Goal: Information Seeking & Learning: Learn about a topic

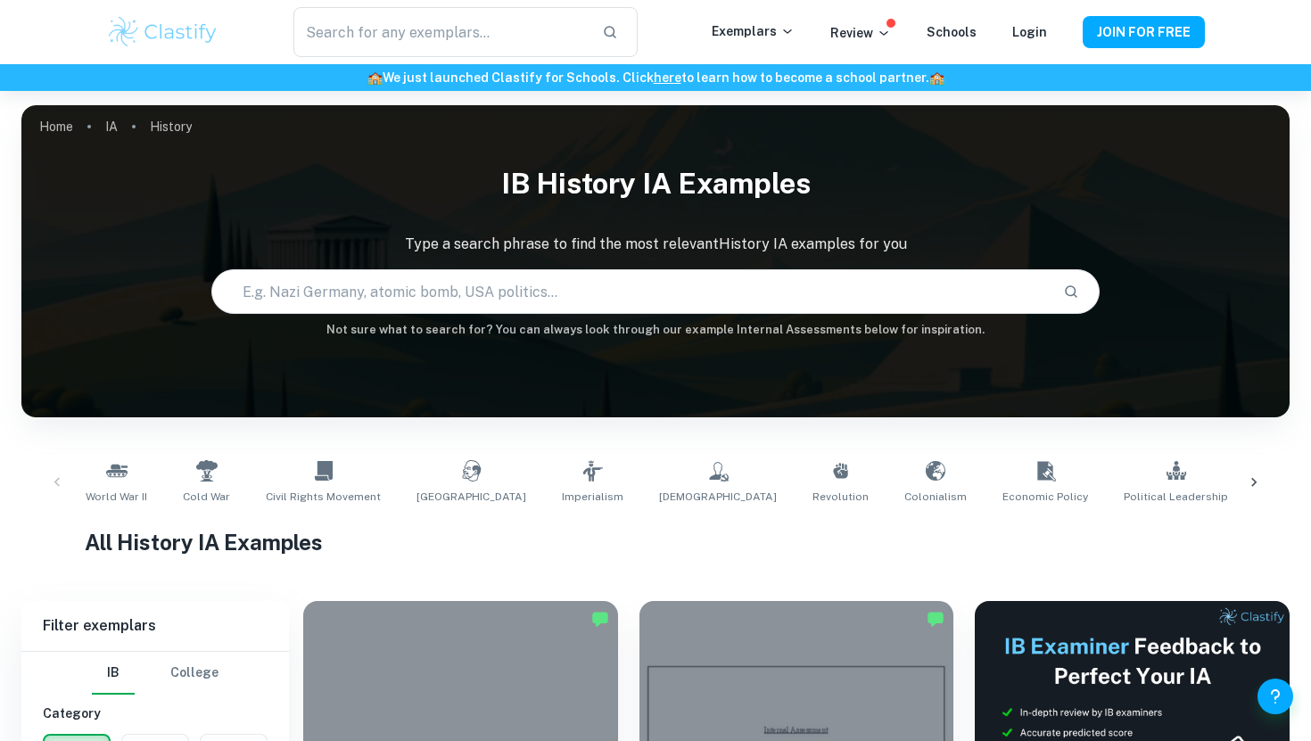
scroll to position [331, 0]
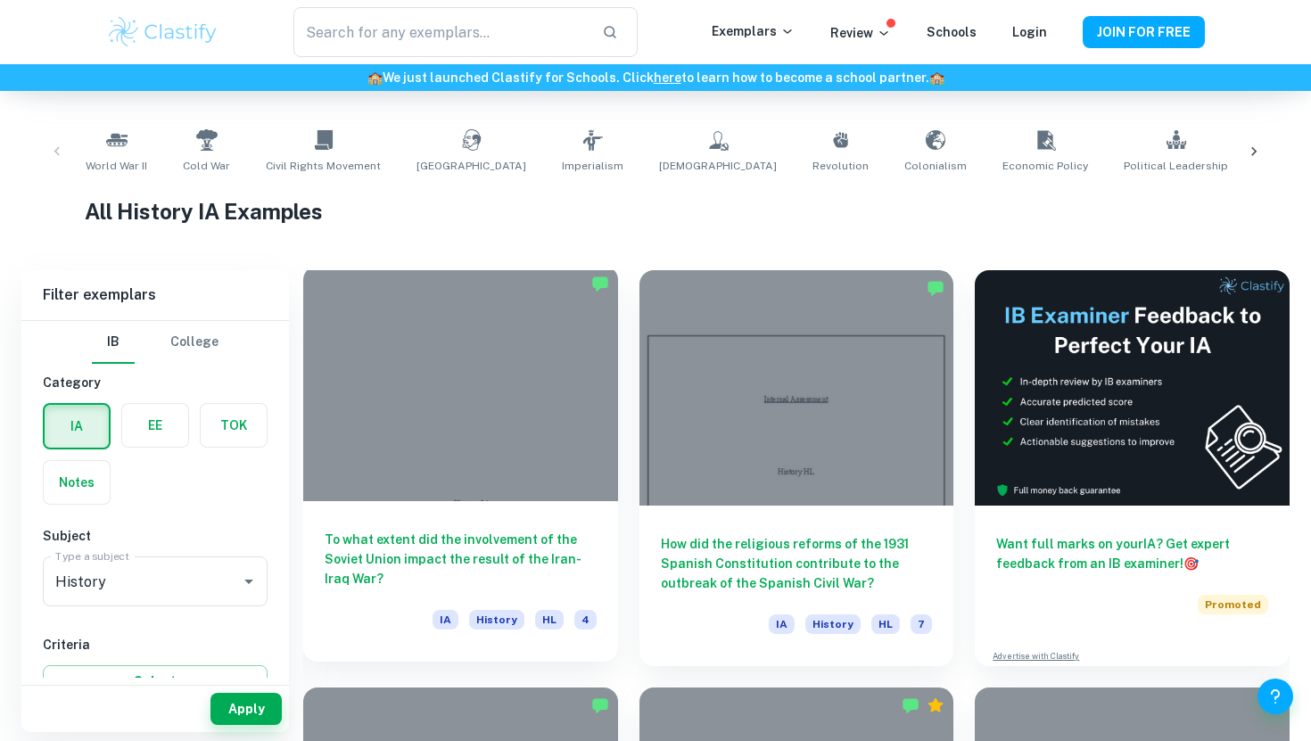
click at [514, 471] on div at bounding box center [460, 383] width 315 height 235
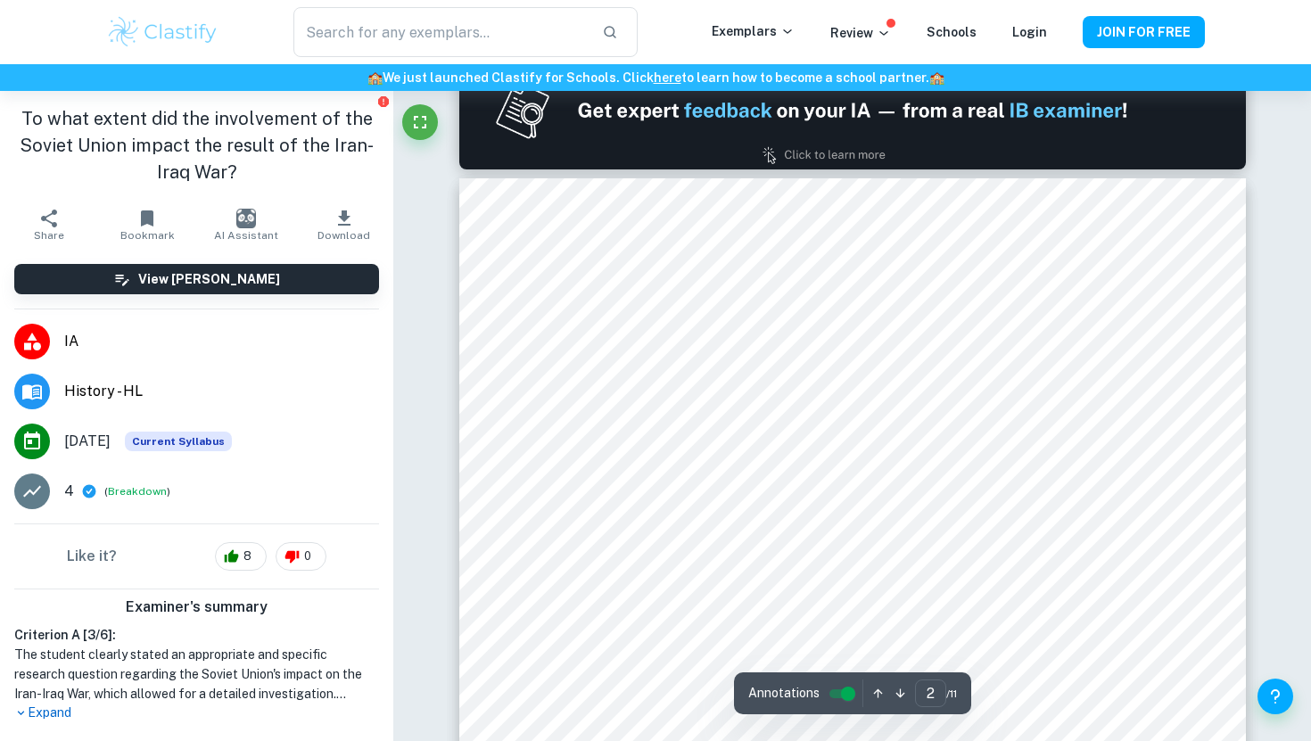
scroll to position [1086, 0]
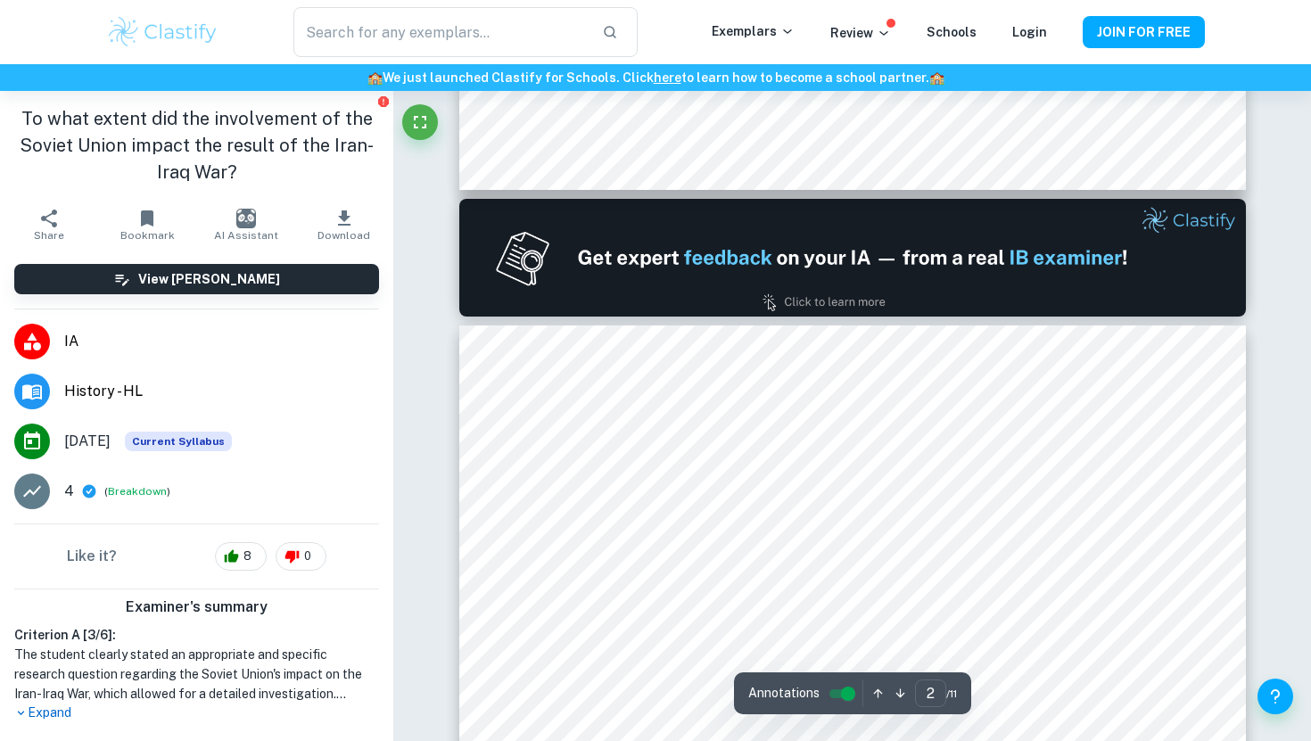
type input "1"
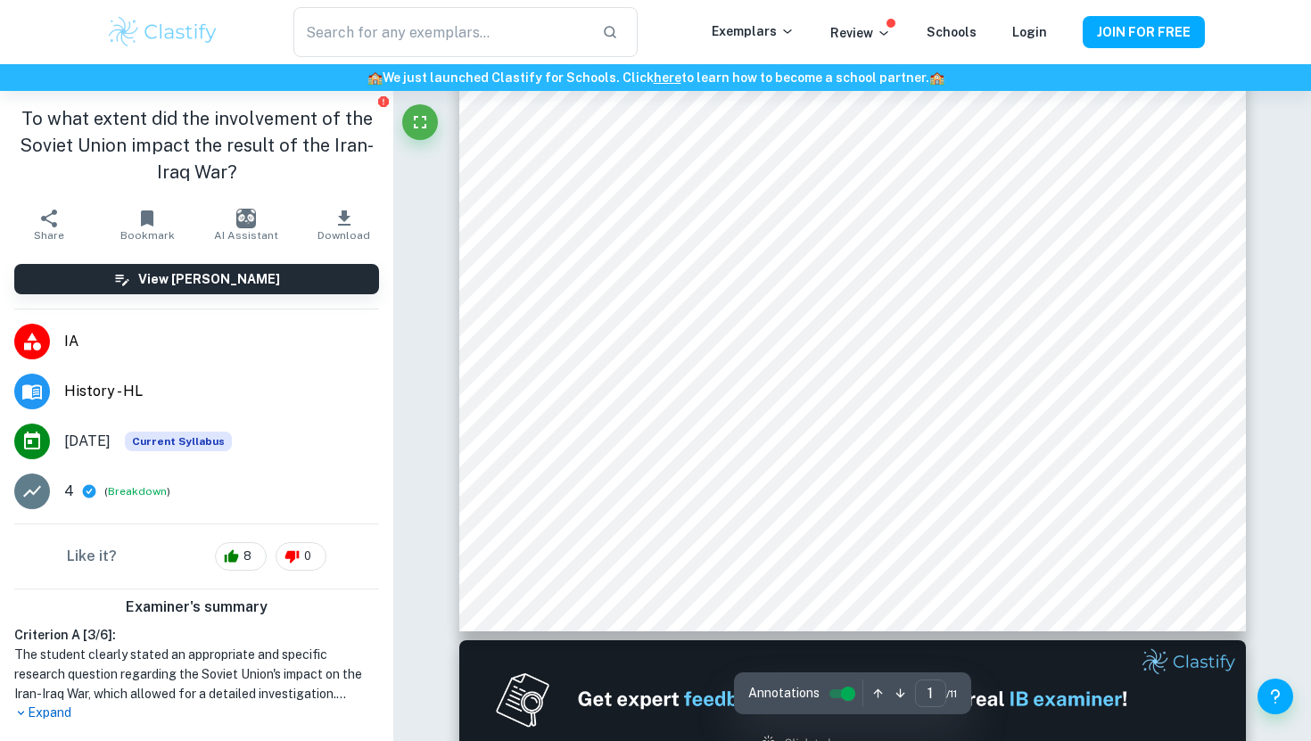
scroll to position [485, 0]
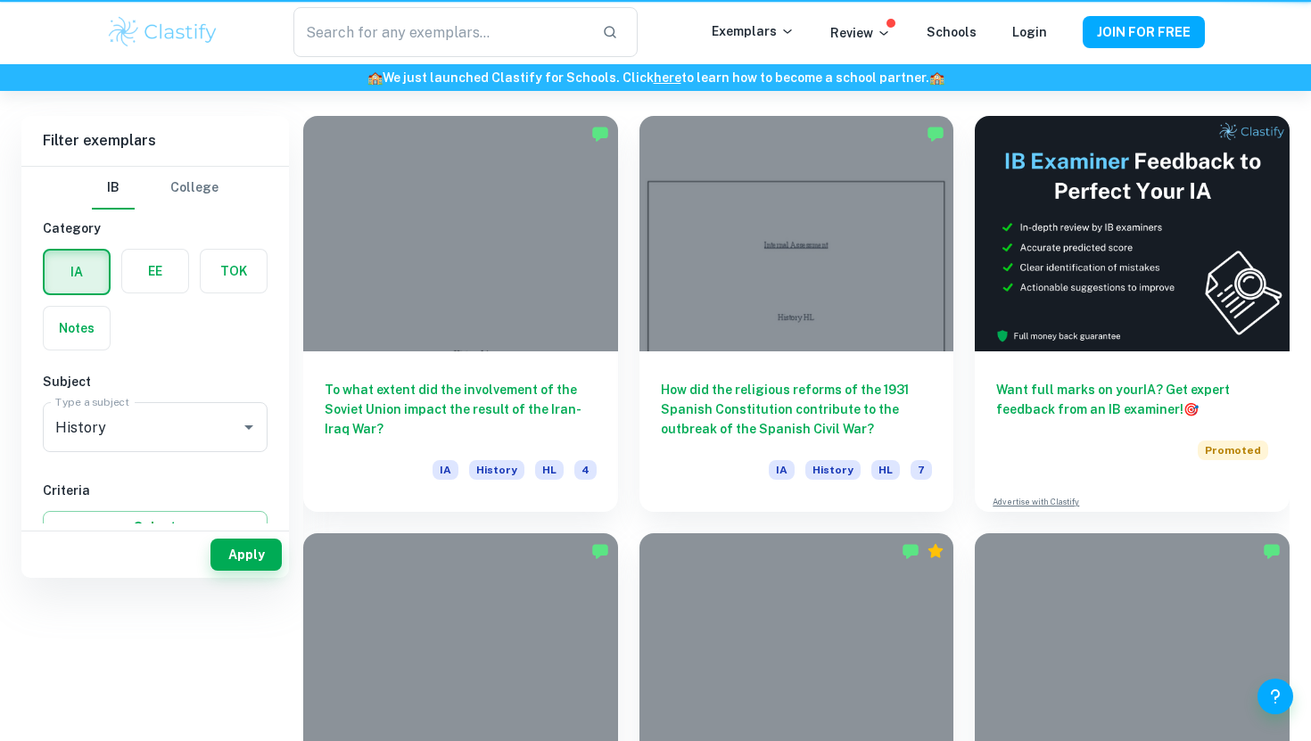
scroll to position [331, 0]
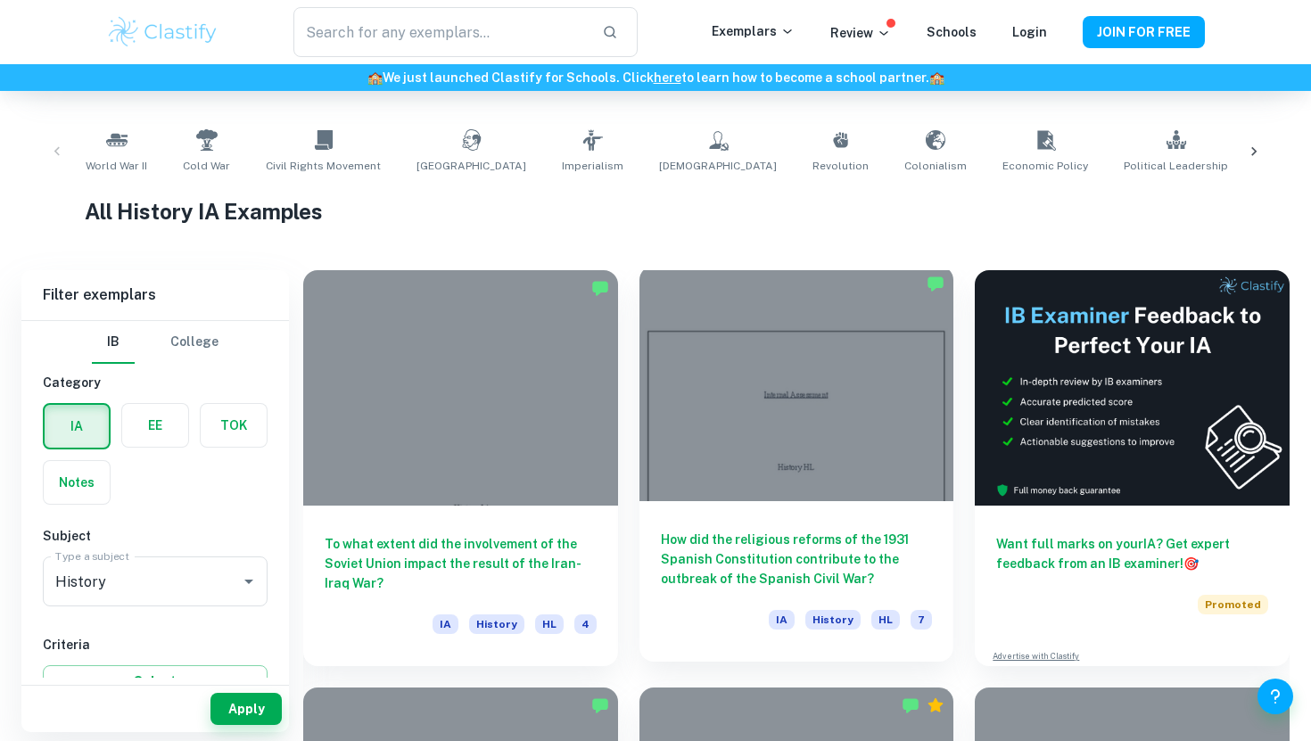
click at [848, 452] on div at bounding box center [796, 383] width 315 height 235
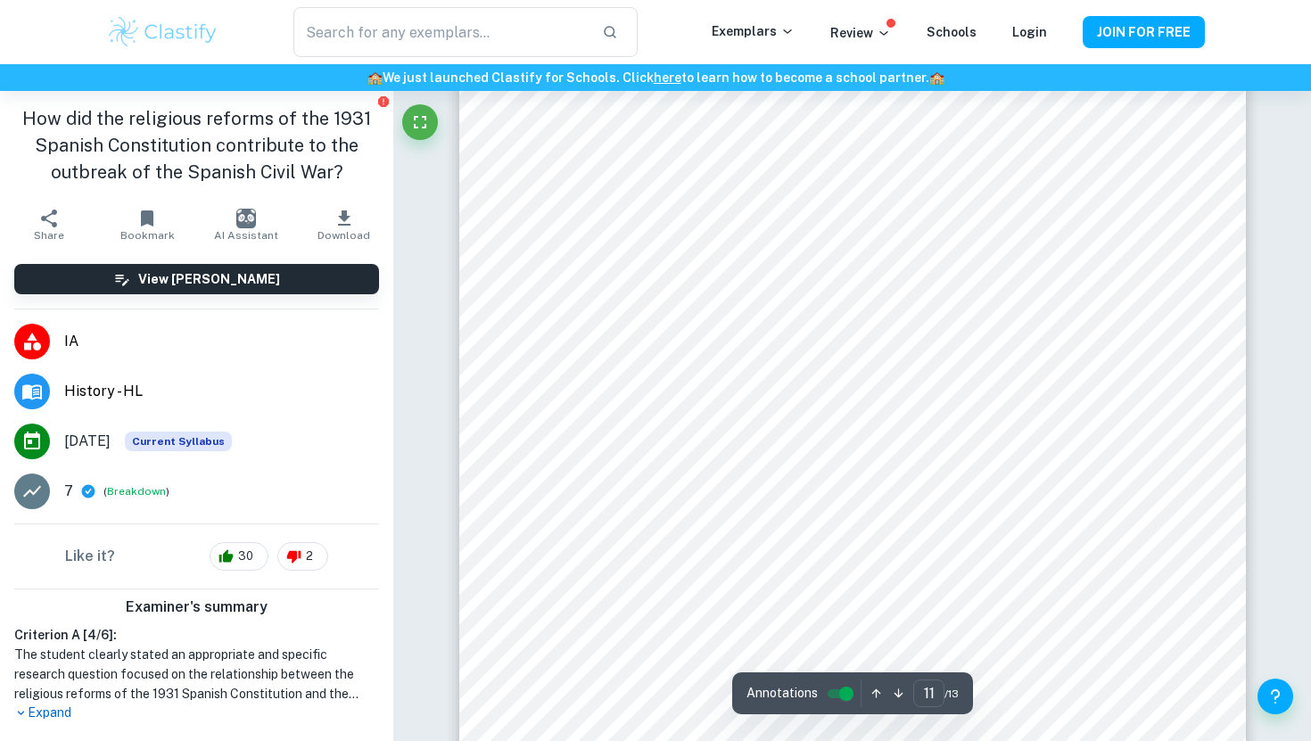
scroll to position [11737, 0]
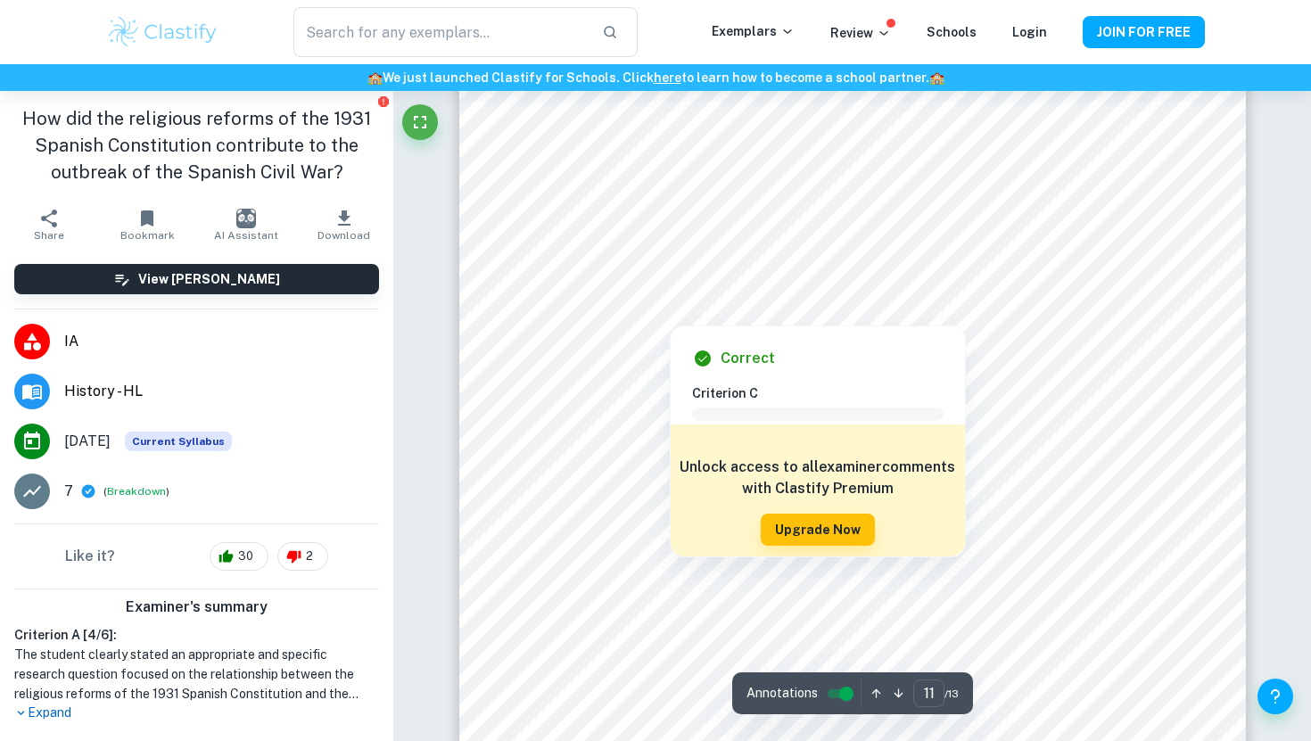
click at [715, 318] on div "Correct Criterion C Comment Unlock access to all examiner comments with Clastif…" at bounding box center [818, 437] width 296 height 241
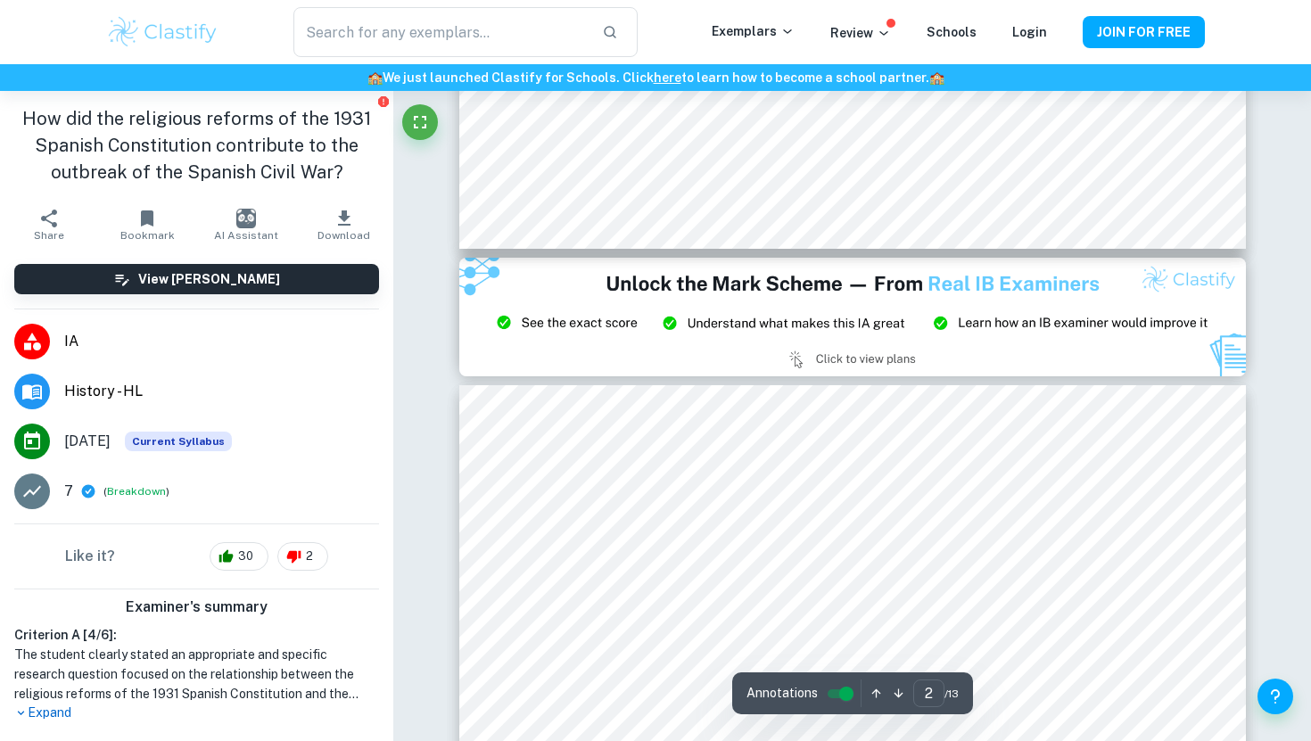
scroll to position [2215, 0]
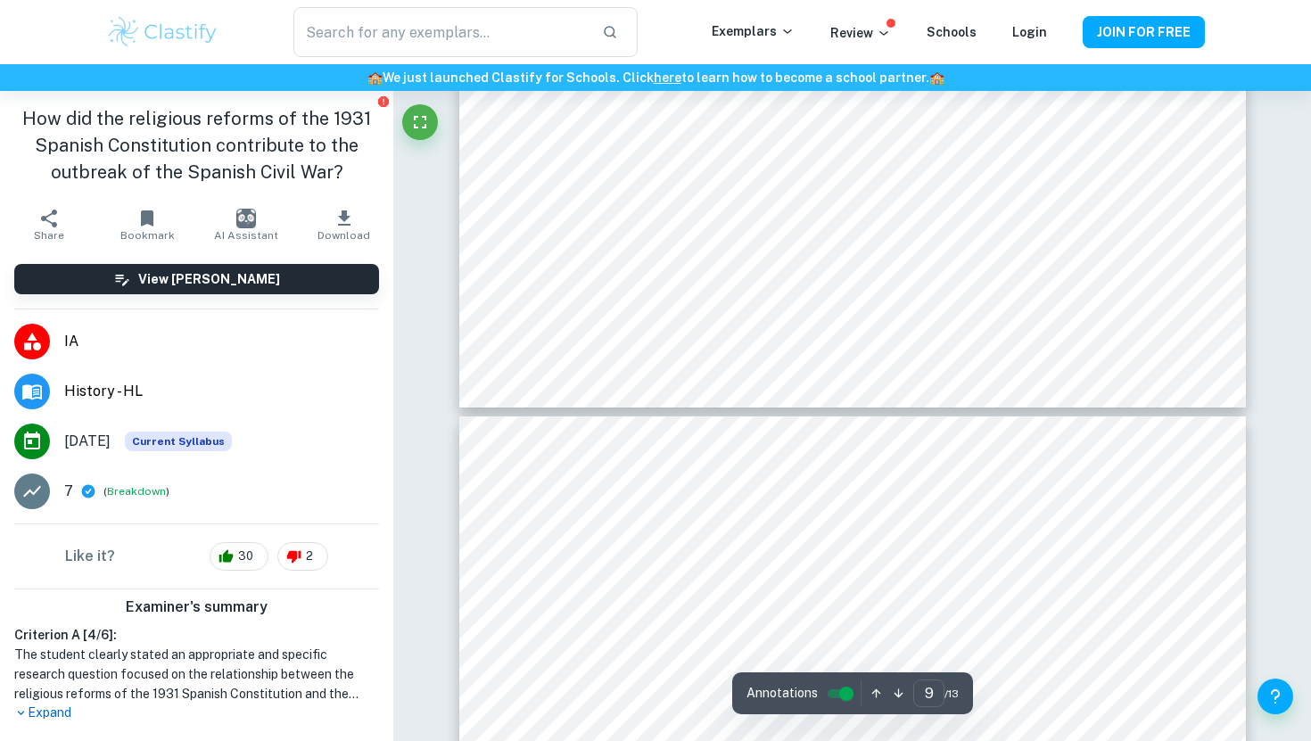
type input "10"
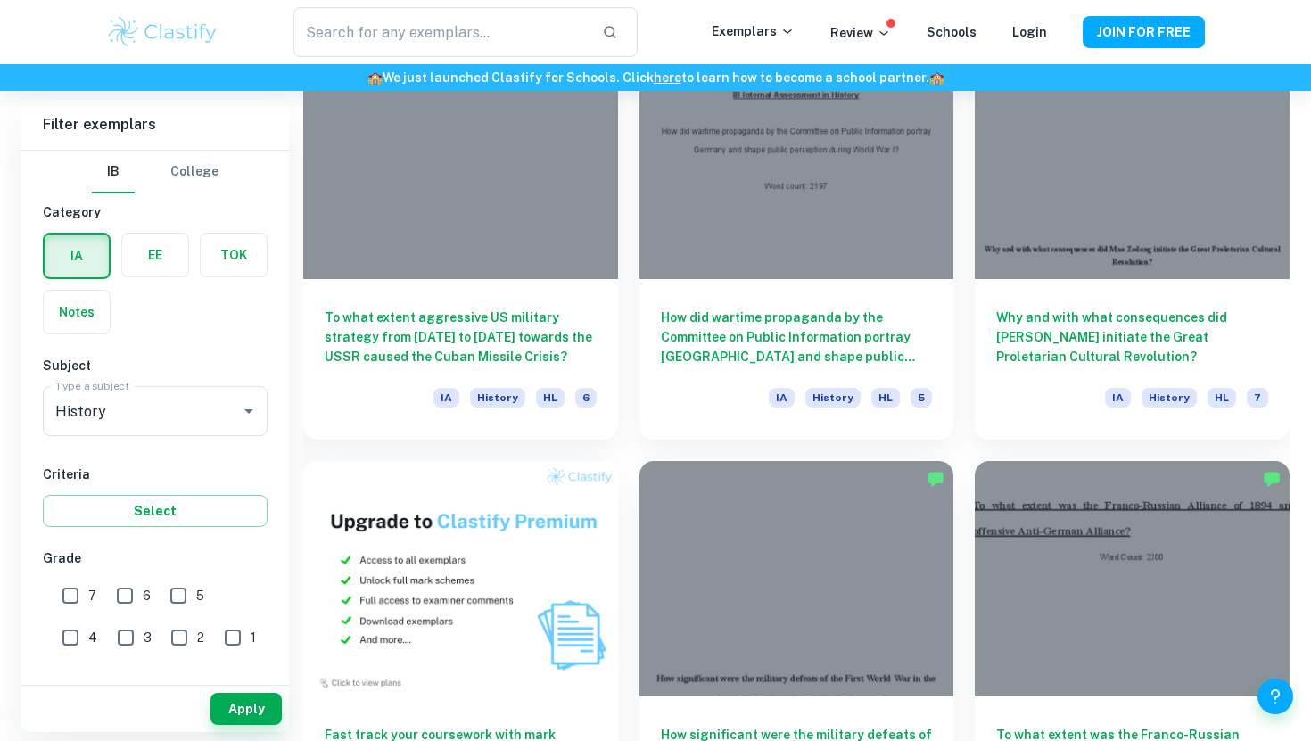
scroll to position [1050, 0]
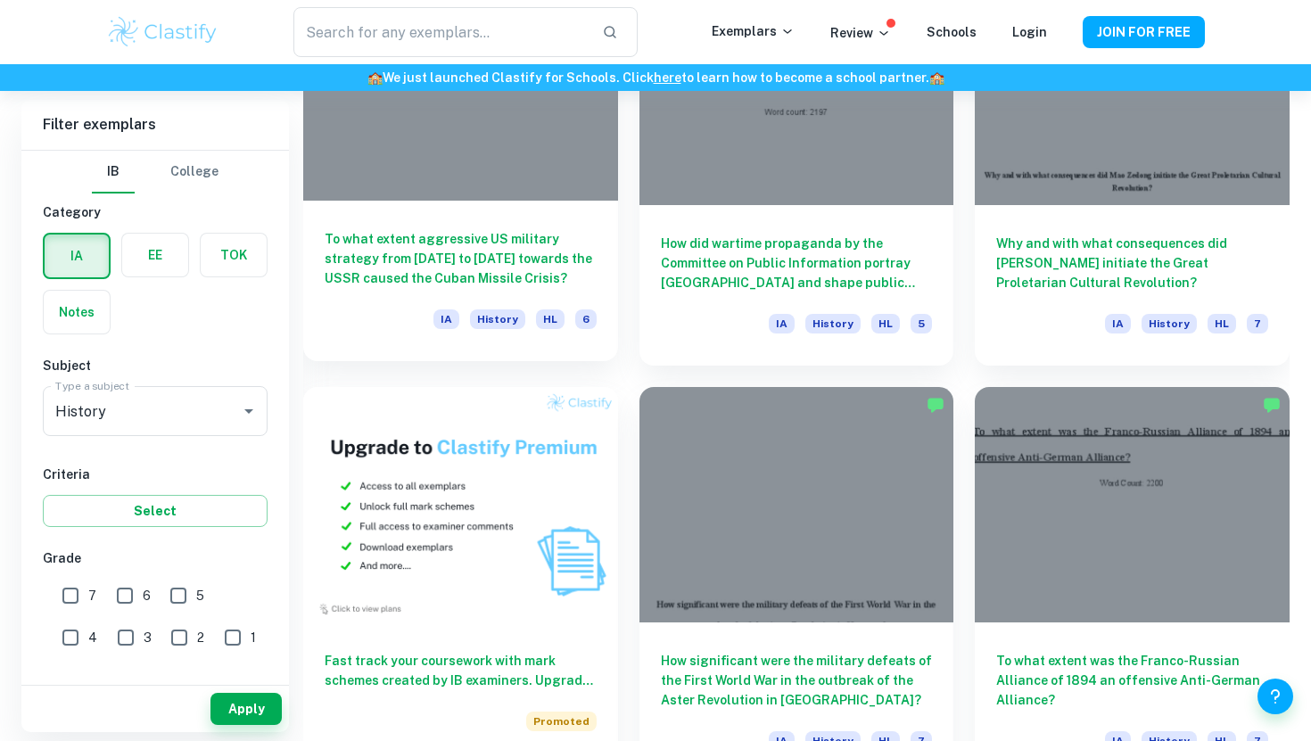
click at [471, 202] on div "To what extent aggressive US military strategy from 1953 to 1962 towards the US…" at bounding box center [460, 281] width 315 height 161
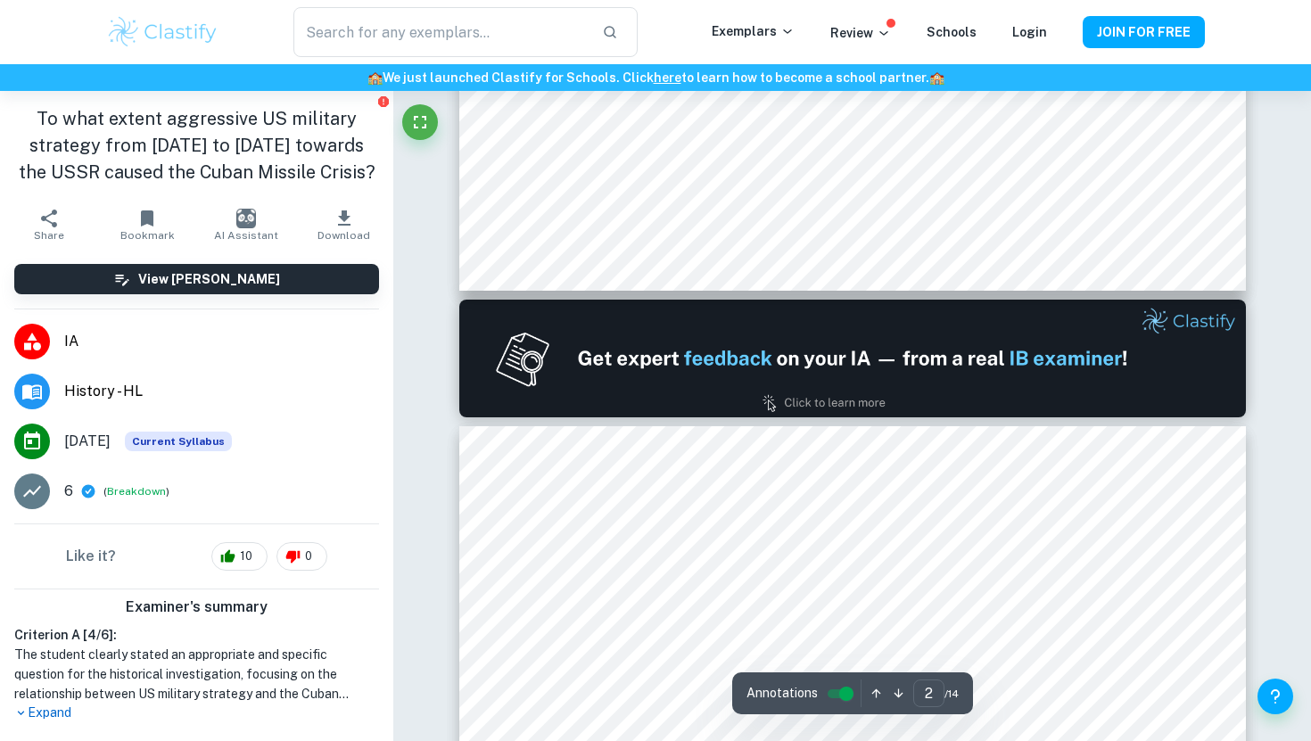
scroll to position [1020, 0]
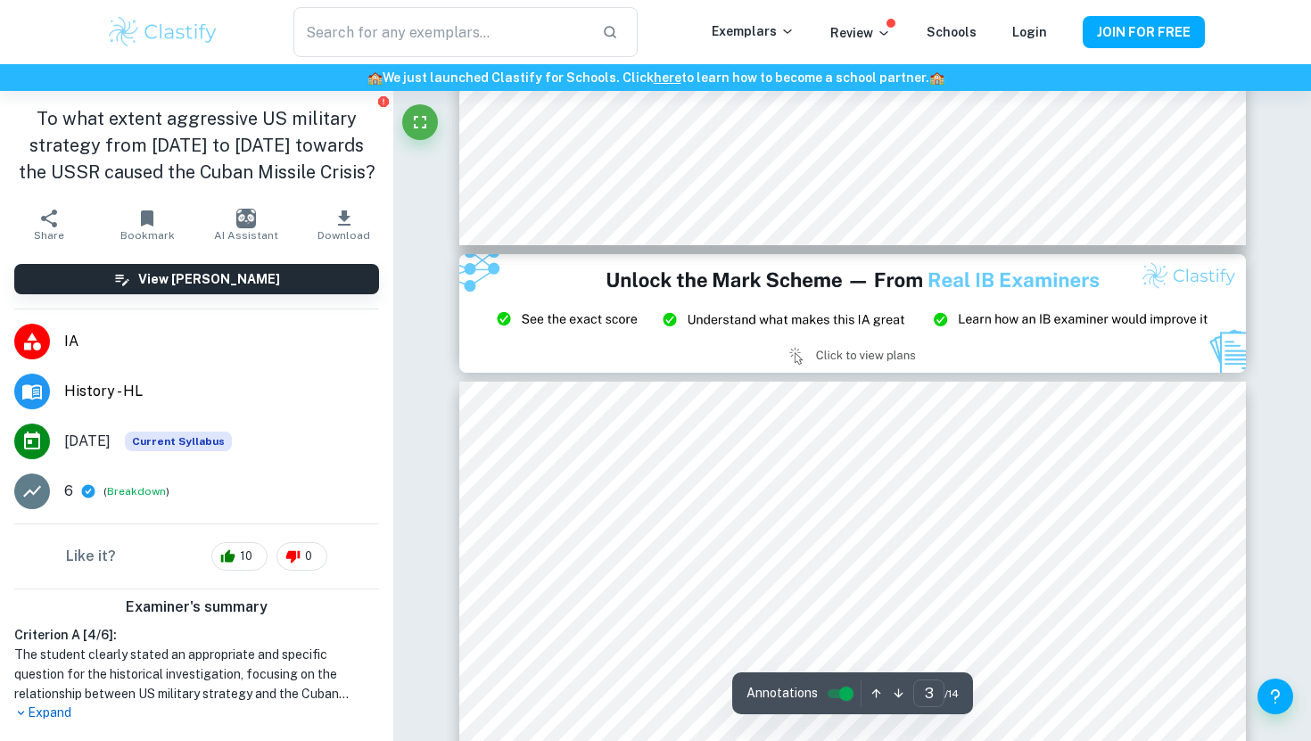
type input "2"
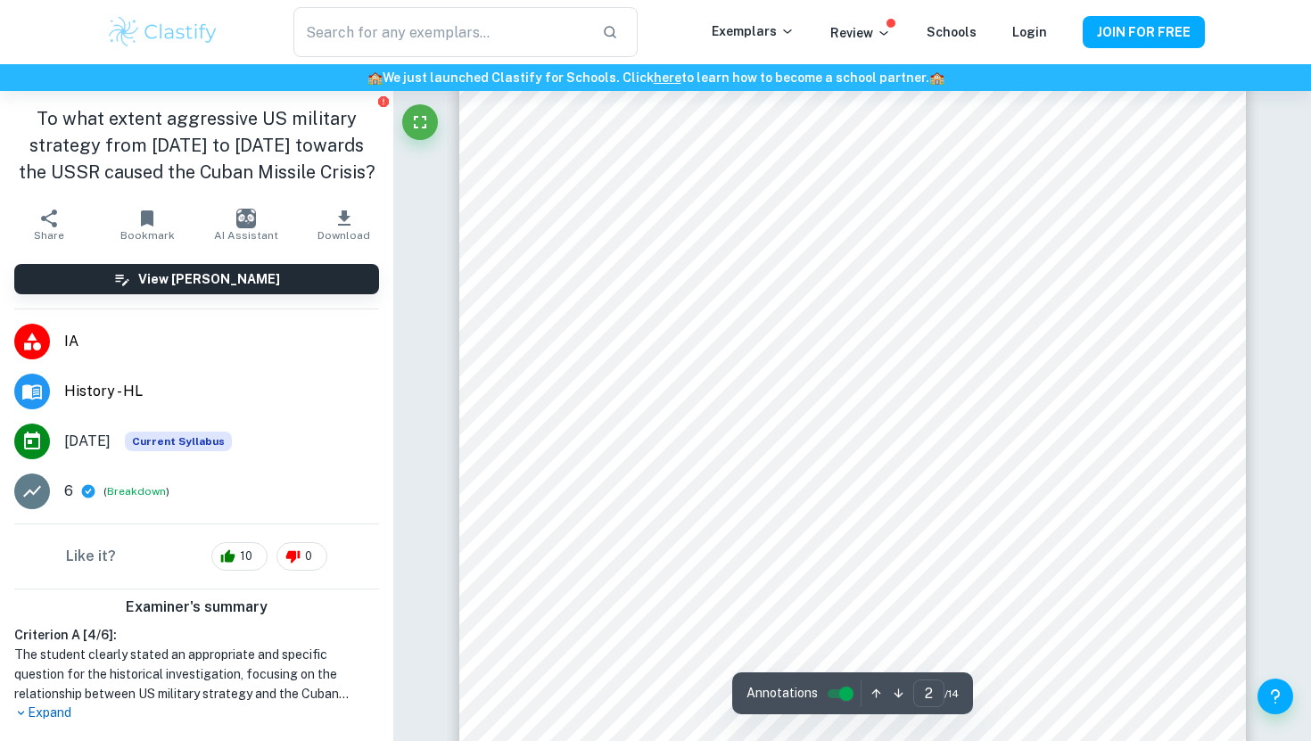
scroll to position [1285, 0]
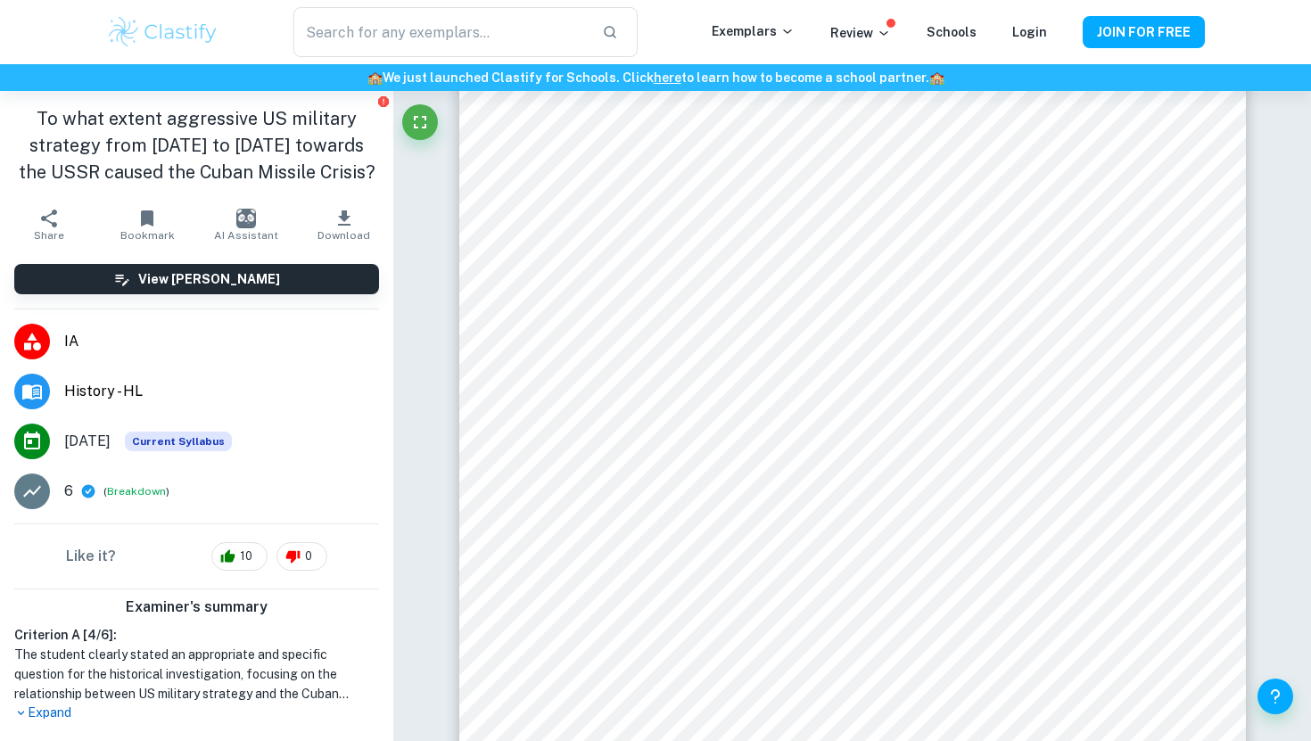
scroll to position [1050, 0]
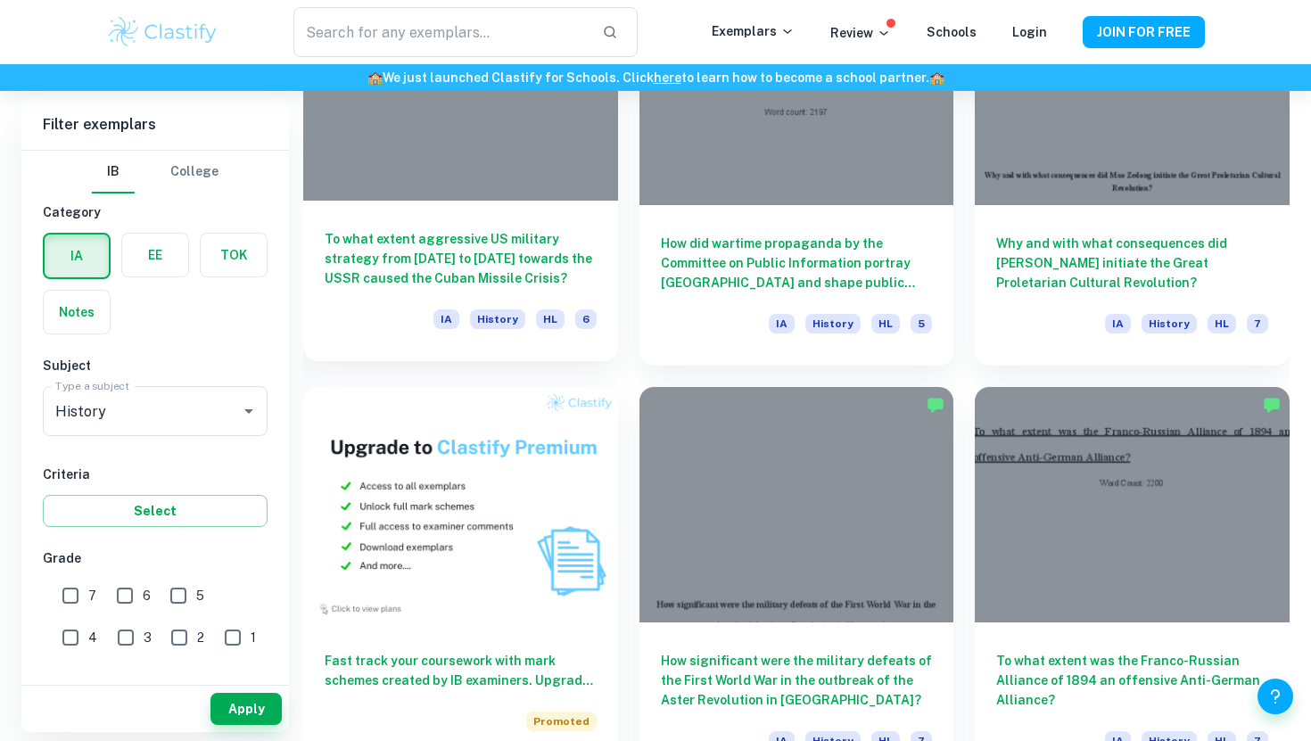
click at [488, 212] on div "To what extent aggressive US military strategy from 1953 to 1962 towards the US…" at bounding box center [460, 281] width 315 height 161
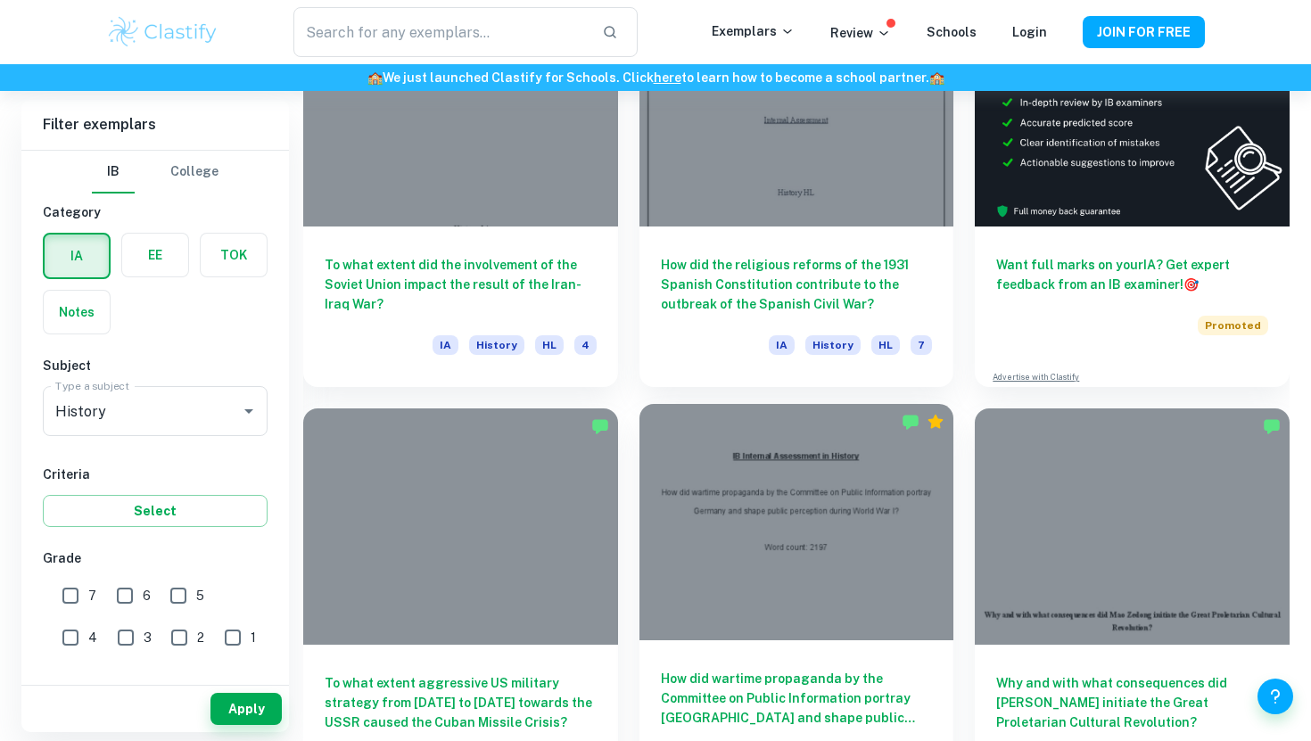
scroll to position [454, 0]
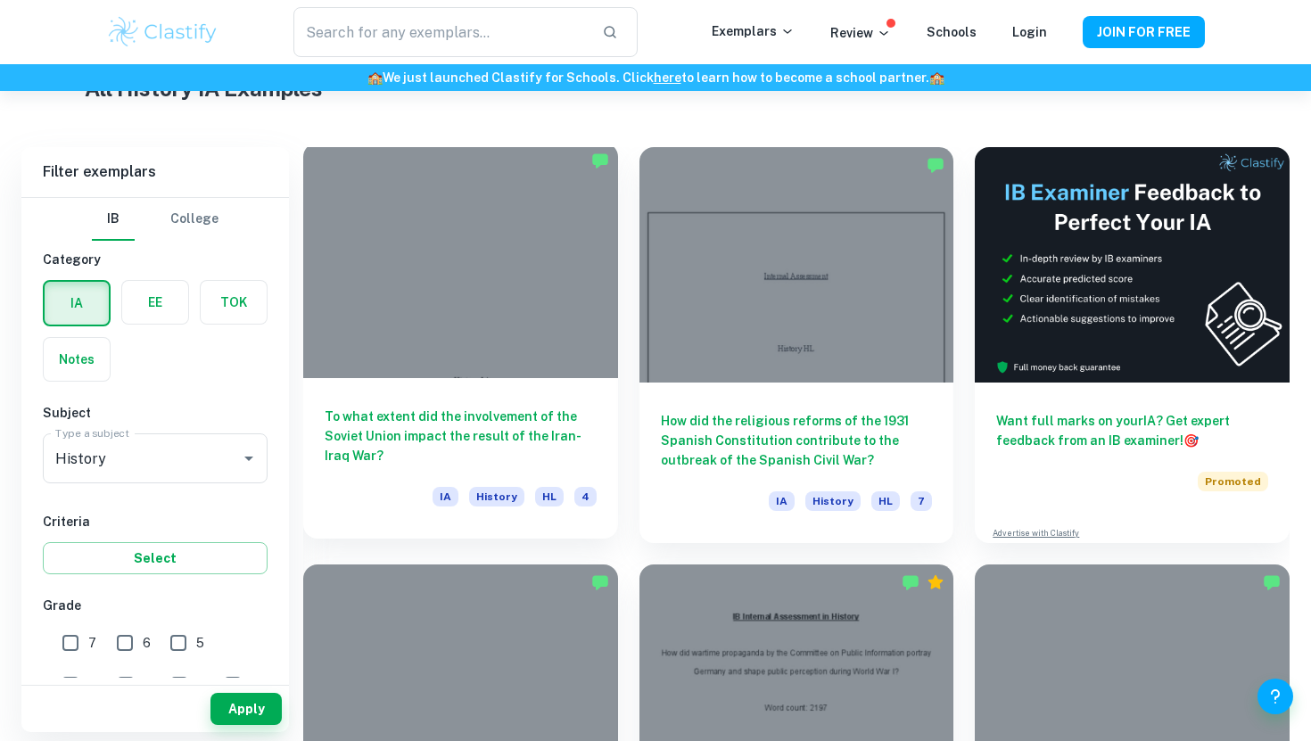
click at [578, 337] on div at bounding box center [460, 260] width 315 height 235
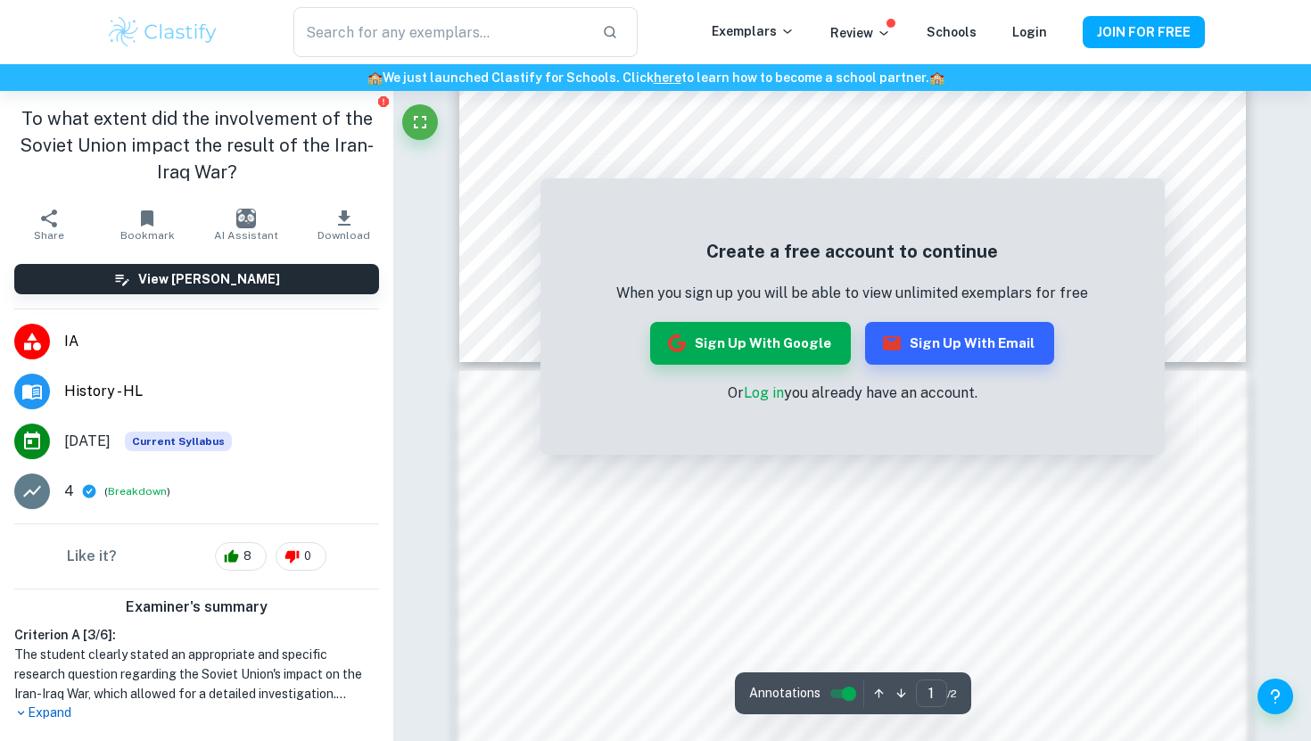
scroll to position [779, 0]
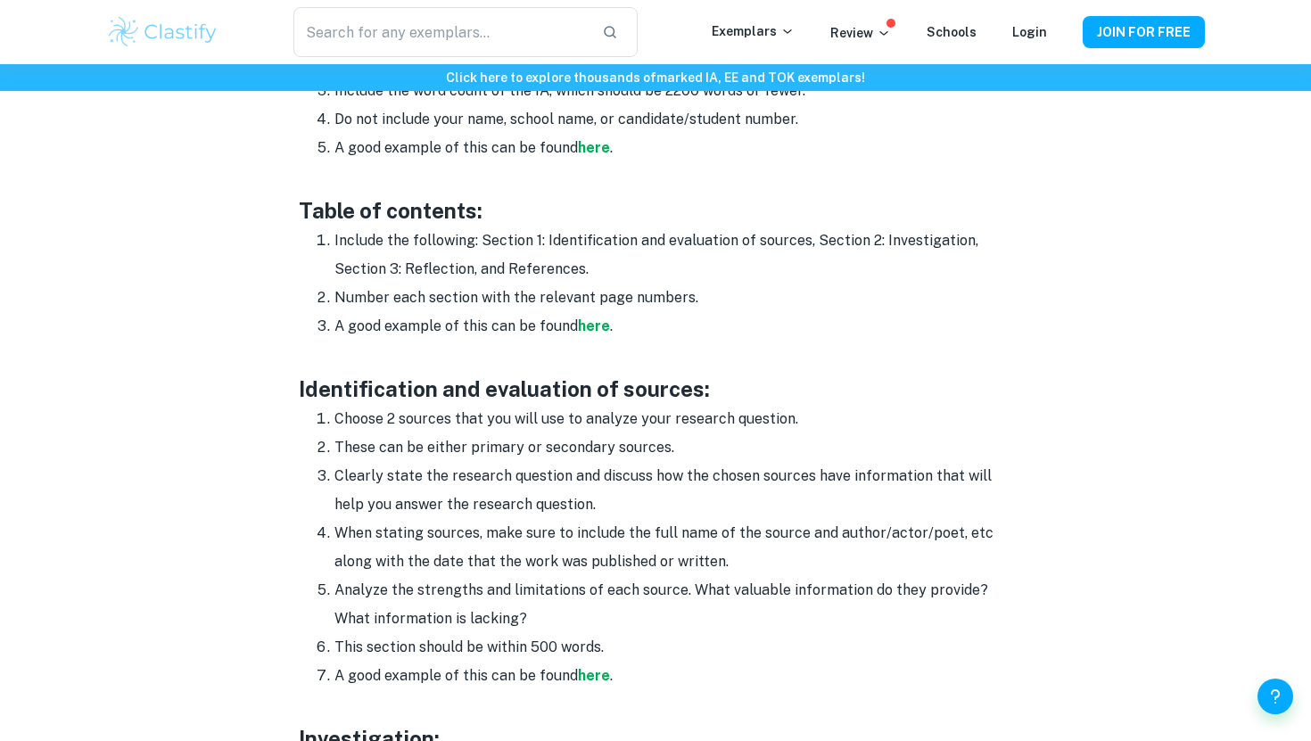
scroll to position [1161, 0]
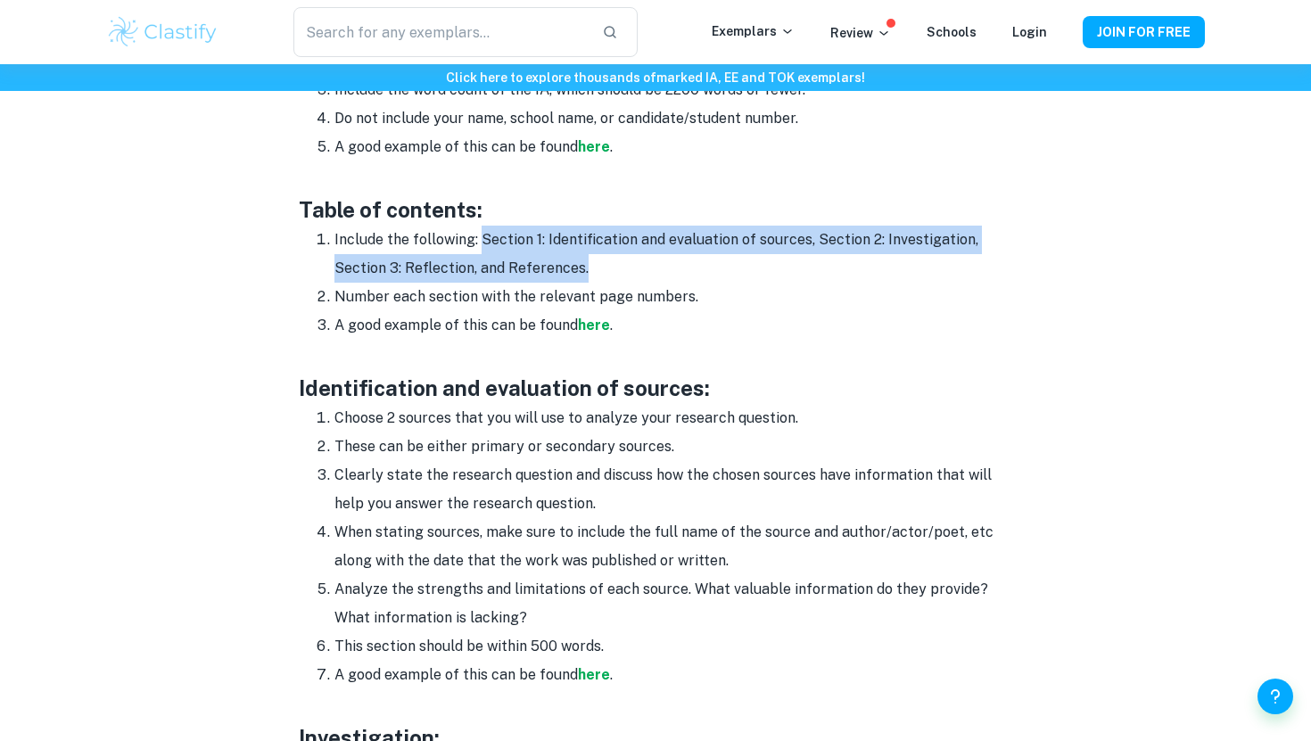
drag, startPoint x: 482, startPoint y: 243, endPoint x: 591, endPoint y: 280, distance: 115.6
click at [591, 280] on li "Include the following: Section 1: Identification and evaluation of sources, Sec…" at bounding box center [673, 254] width 678 height 57
copy li "Section 1: Identification and evaluation of sources, Section 2: Investigation, …"
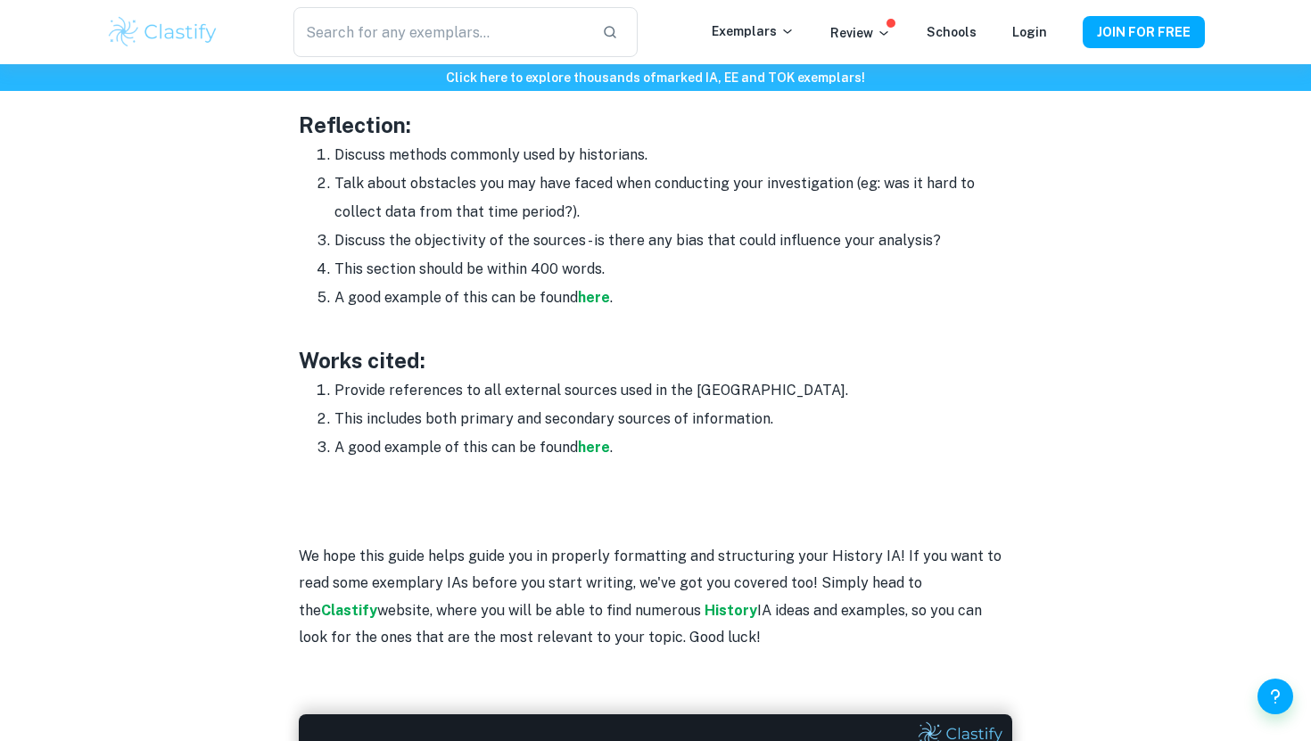
scroll to position [2471, 0]
